Goal: Navigation & Orientation: Find specific page/section

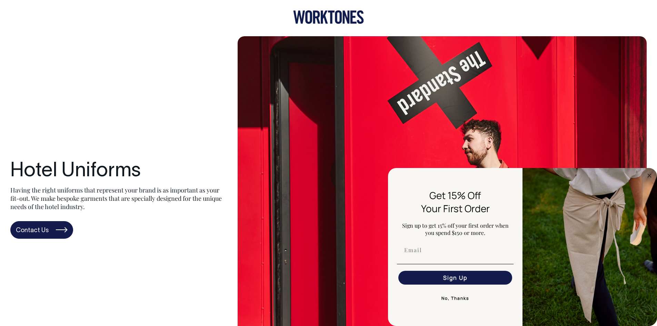
click at [0, 262] on div "Hotel Uniforms Having the right uniforms that represent your brand is as import…" at bounding box center [328, 199] width 657 height 327
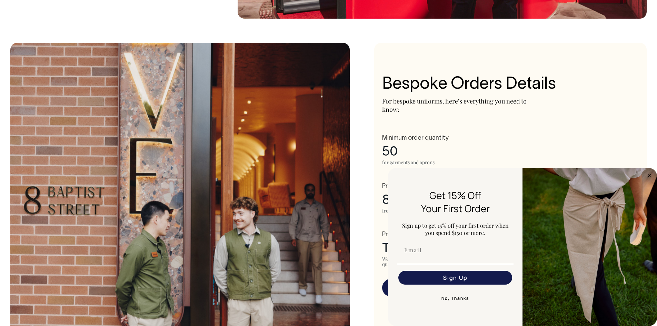
scroll to position [345, 0]
click at [648, 174] on icon "Close dialog" at bounding box center [649, 175] width 3 height 3
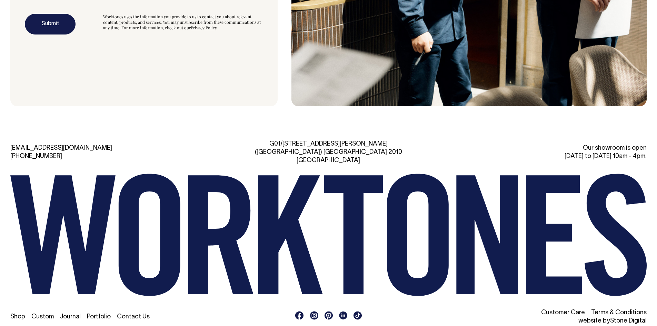
scroll to position [2225, 0]
click at [16, 313] on li "Shop" at bounding box center [17, 317] width 15 height 8
click at [17, 314] on link "Shop" at bounding box center [17, 317] width 15 height 6
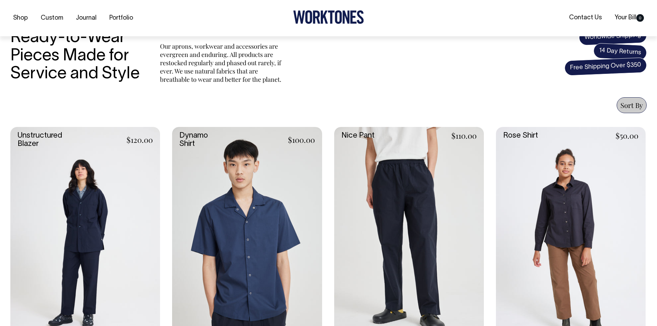
scroll to position [207, 0]
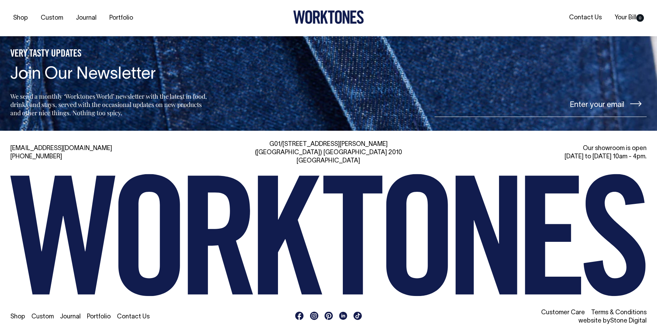
scroll to position [2025, 0]
